Goal: Navigation & Orientation: Find specific page/section

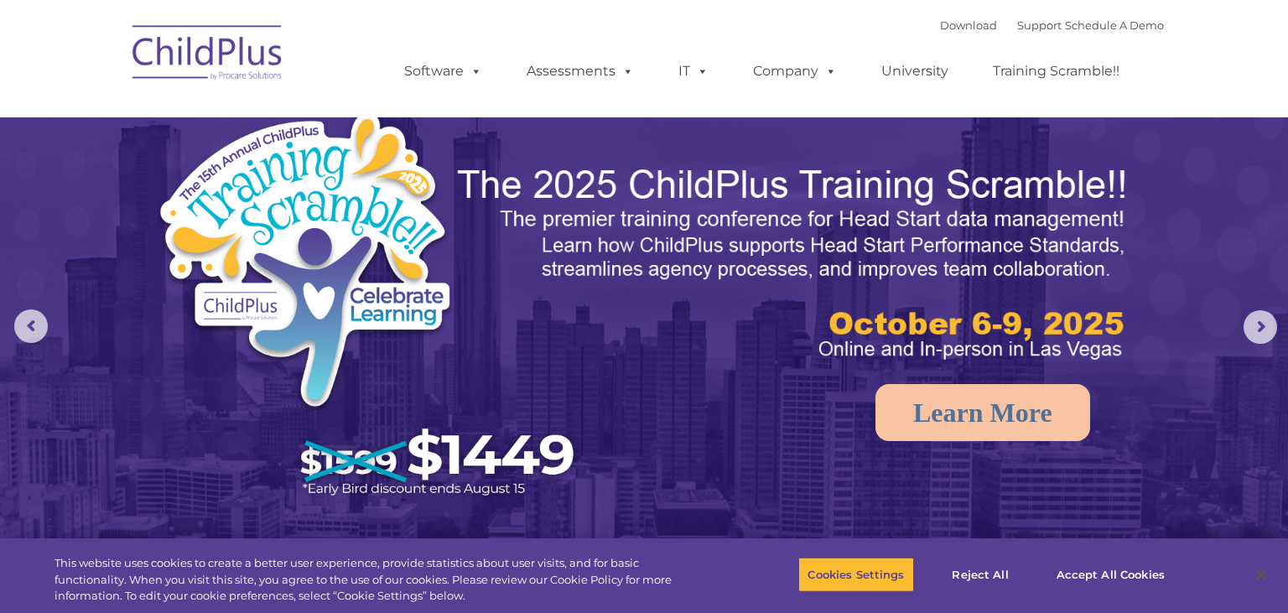
select select "MEDIUM"
drag, startPoint x: 519, startPoint y: 92, endPoint x: 485, endPoint y: 97, distance: 33.9
click at [517, 95] on ul "Software ChildPlus: The original and most widely-used Head Start data managemen…" at bounding box center [767, 71] width 793 height 67
click at [466, 78] on span at bounding box center [473, 71] width 18 height 16
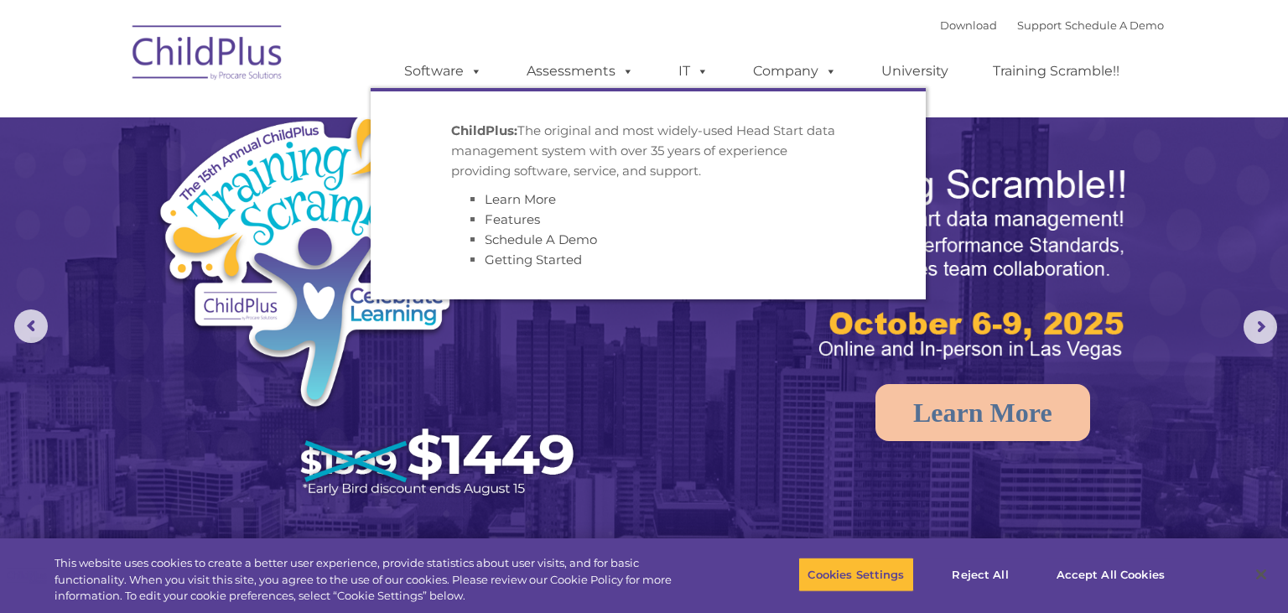
drag, startPoint x: 465, startPoint y: 50, endPoint x: 474, endPoint y: 47, distance: 9.8
click at [467, 49] on ul "Software ChildPlus: The original and most widely-used Head Start data managemen…" at bounding box center [767, 71] width 793 height 67
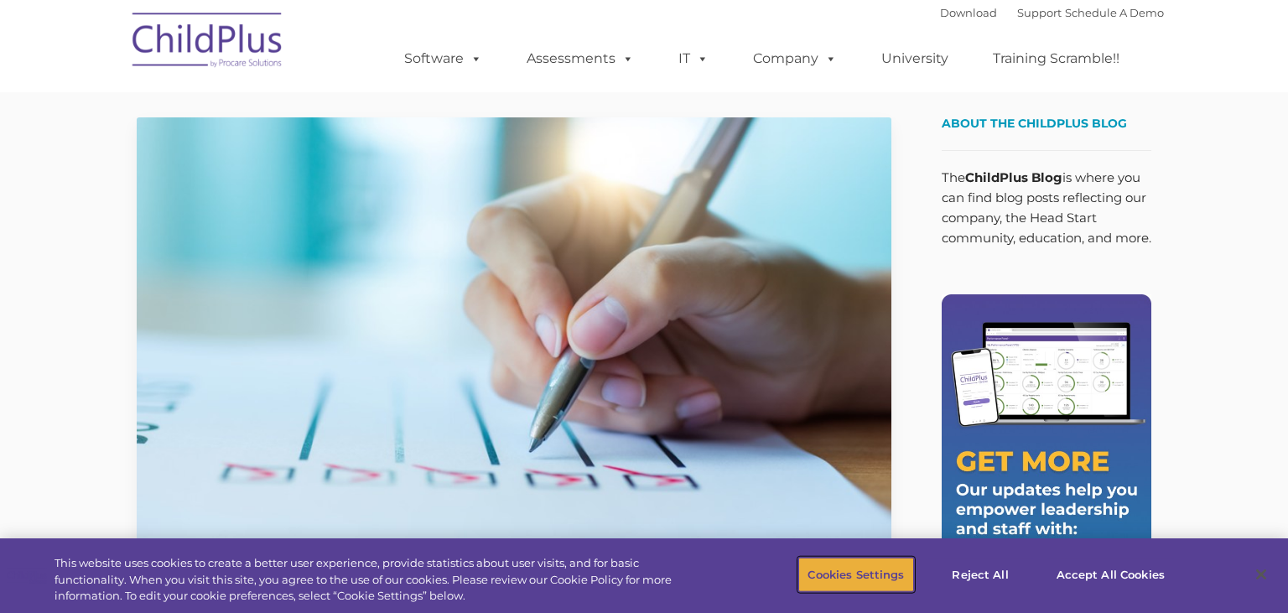
click at [875, 573] on button "Cookies Settings" at bounding box center [855, 574] width 115 height 35
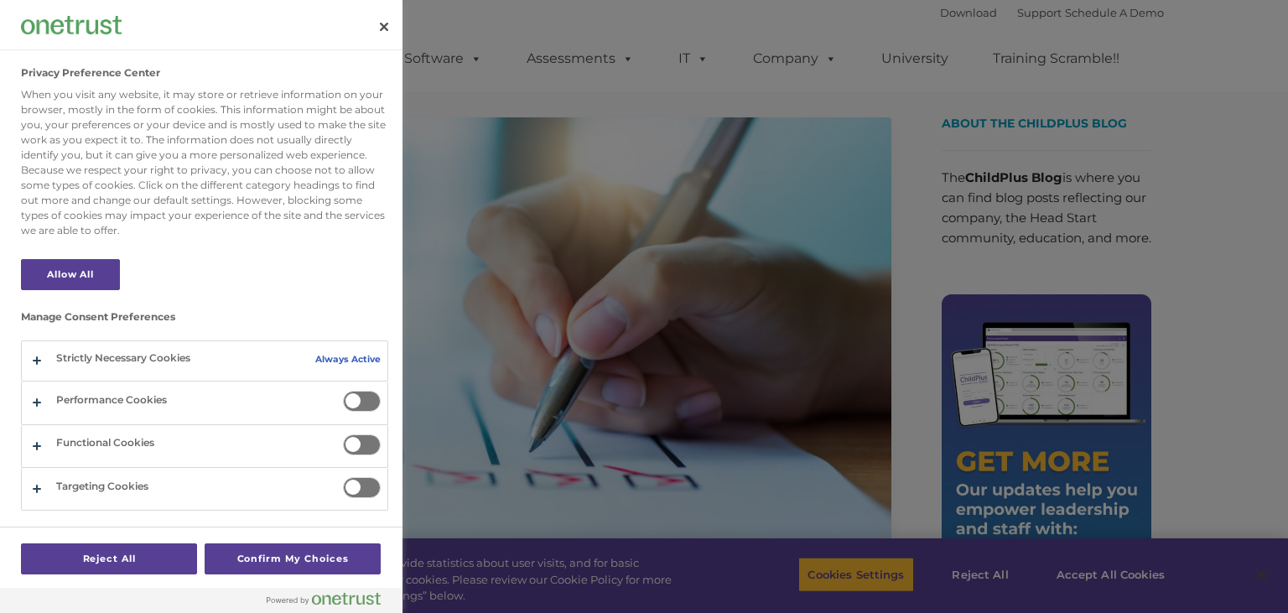
click at [1132, 268] on div at bounding box center [644, 306] width 1288 height 613
drag, startPoint x: 129, startPoint y: 268, endPoint x: 102, endPoint y: 270, distance: 26.9
click at [126, 269] on section "Manage Consent Preferences Strictly Necessary Cookies Always Active These cooki…" at bounding box center [204, 280] width 367 height 460
click at [100, 268] on button "Allow All" at bounding box center [70, 274] width 99 height 31
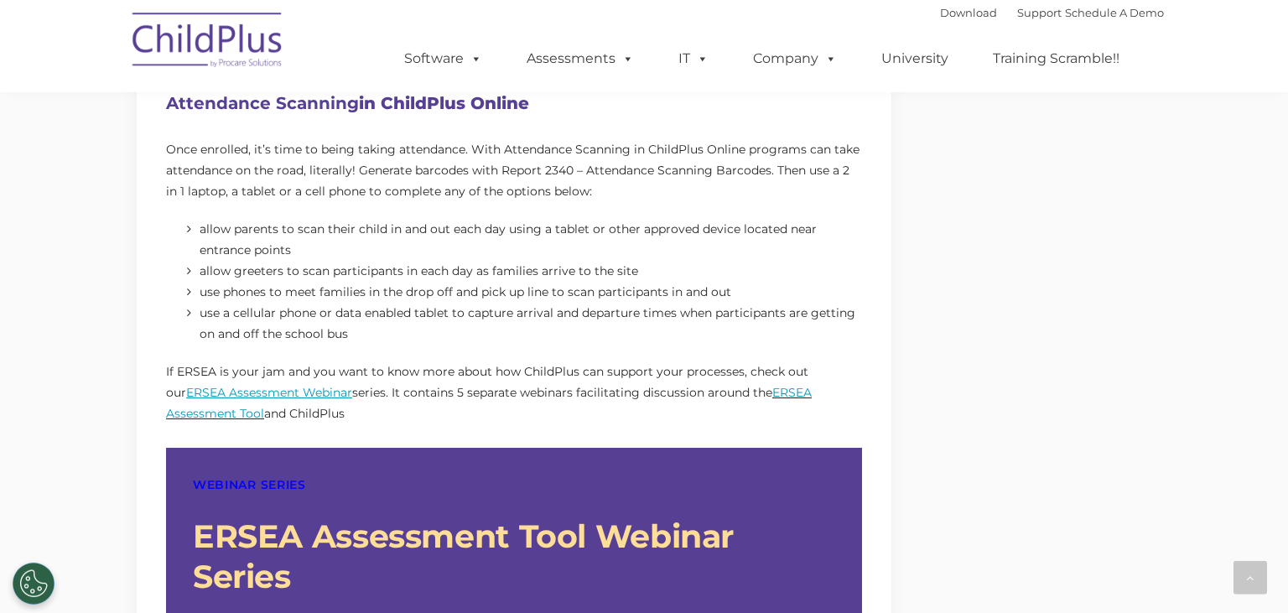
scroll to position [1505, 0]
